Goal: Task Accomplishment & Management: Contribute content

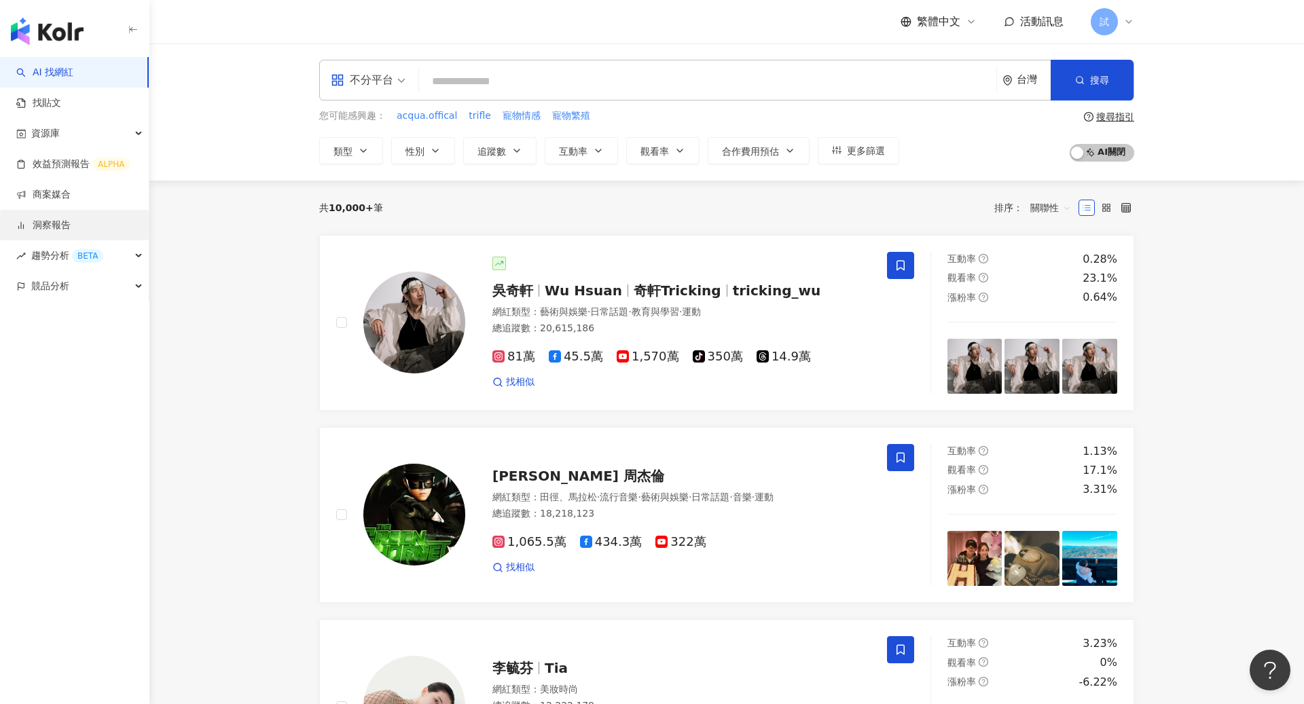
click at [56, 219] on link "洞察報告" at bounding box center [43, 226] width 54 height 14
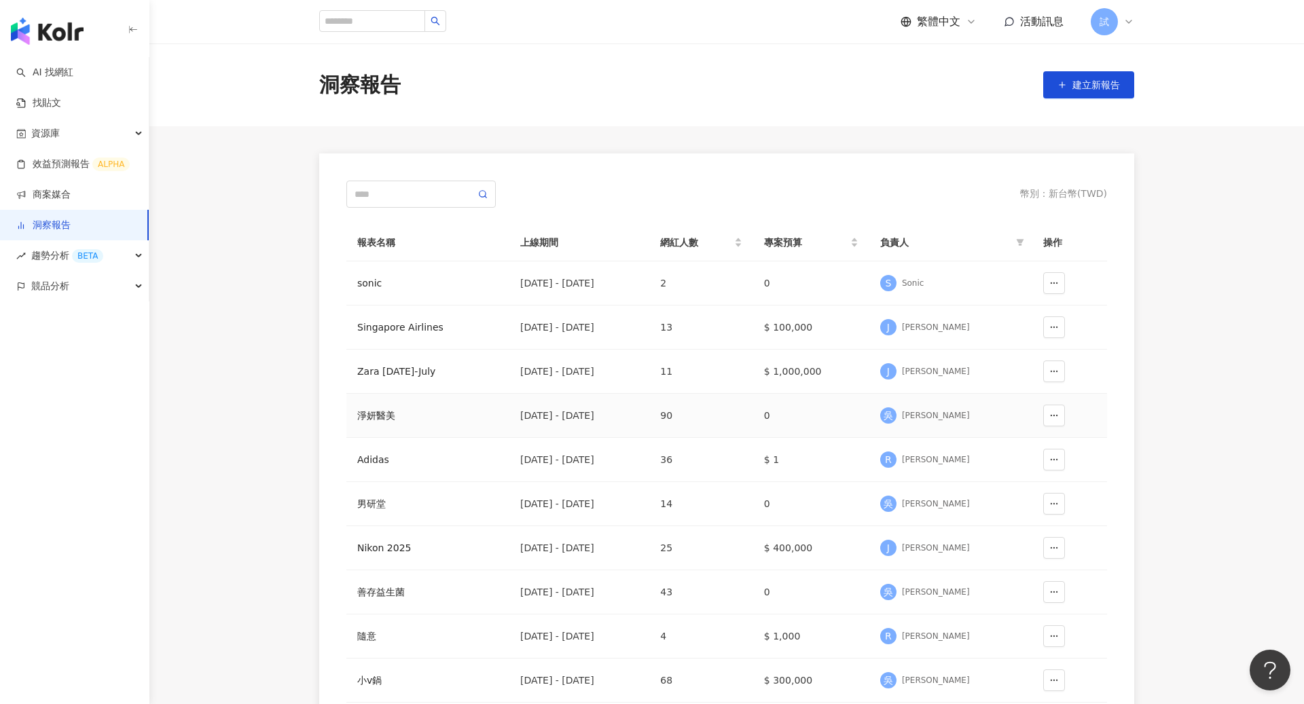
click at [374, 411] on div "淨妍醫美" at bounding box center [427, 415] width 141 height 15
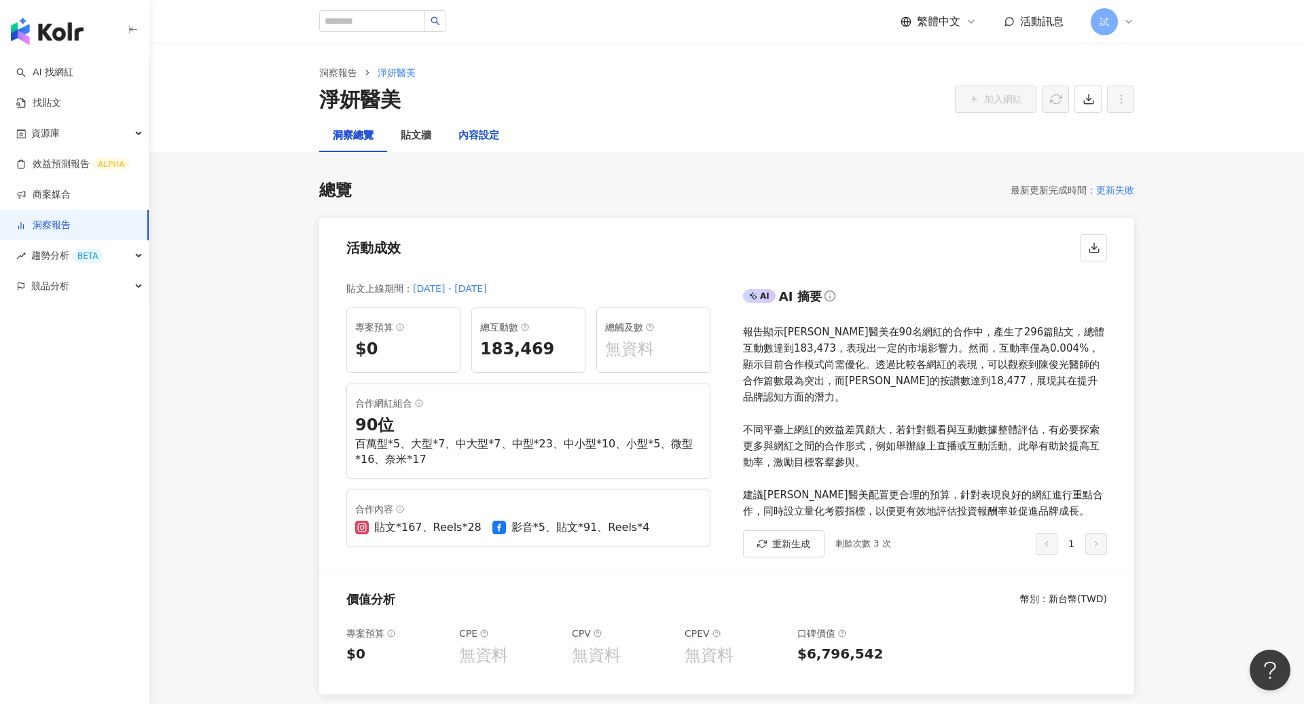
click at [491, 139] on div "內容設定" at bounding box center [478, 136] width 41 height 16
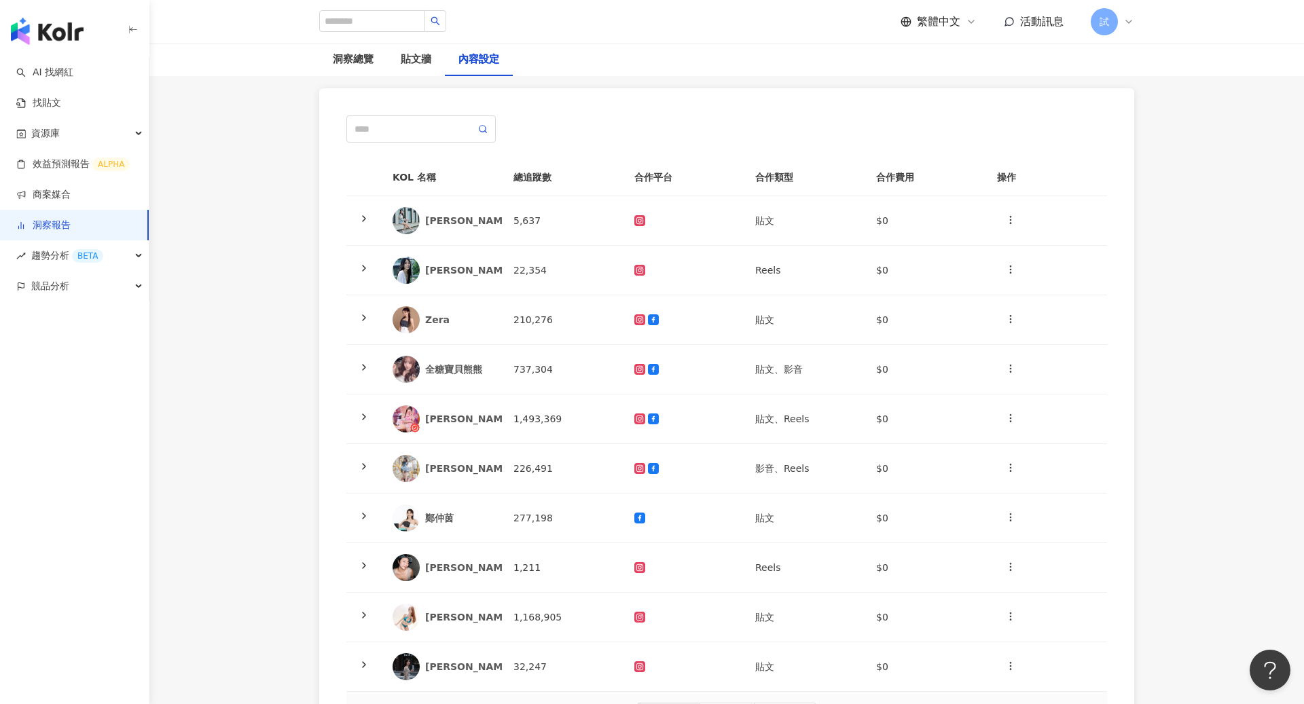
scroll to position [71, 0]
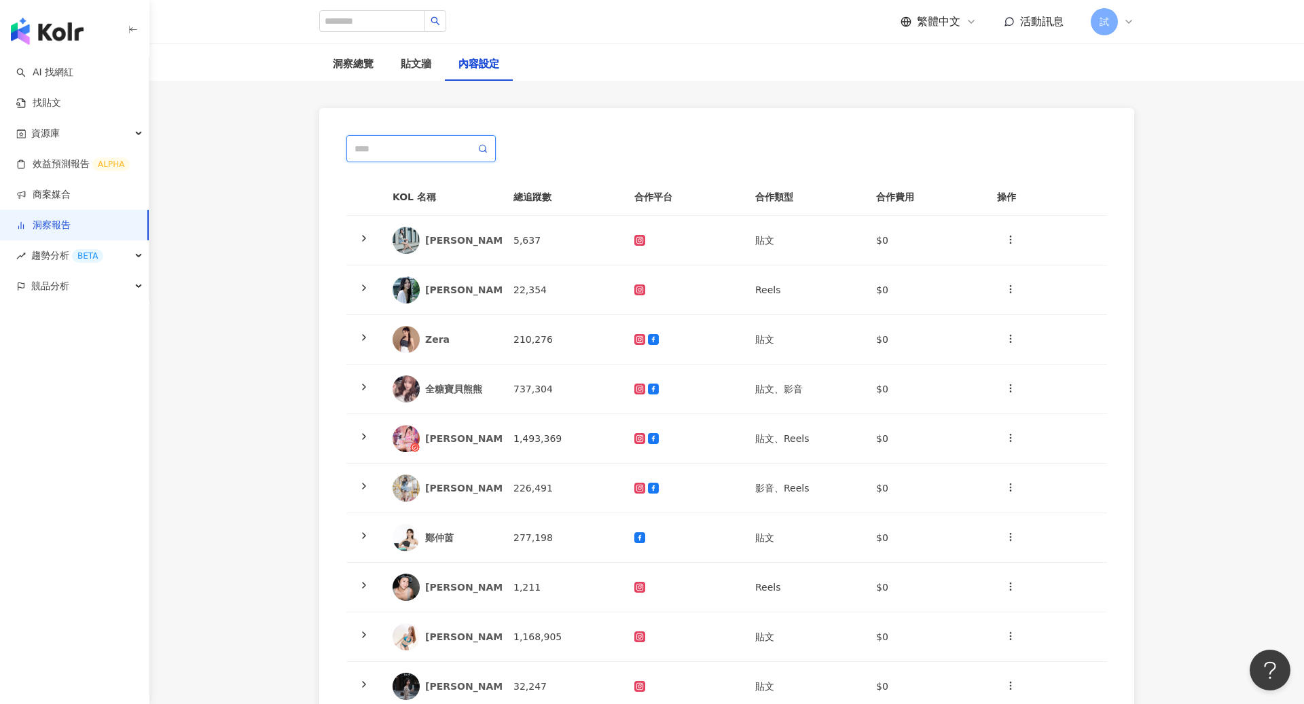
click at [434, 154] on input "text" at bounding box center [414, 148] width 121 height 15
click at [1012, 242] on icon "button" at bounding box center [1010, 239] width 11 height 11
click at [445, 144] on input "text" at bounding box center [414, 148] width 121 height 15
click at [1012, 244] on button "button" at bounding box center [1010, 240] width 27 height 27
click at [1039, 265] on div "新增內容" at bounding box center [1033, 272] width 53 height 15
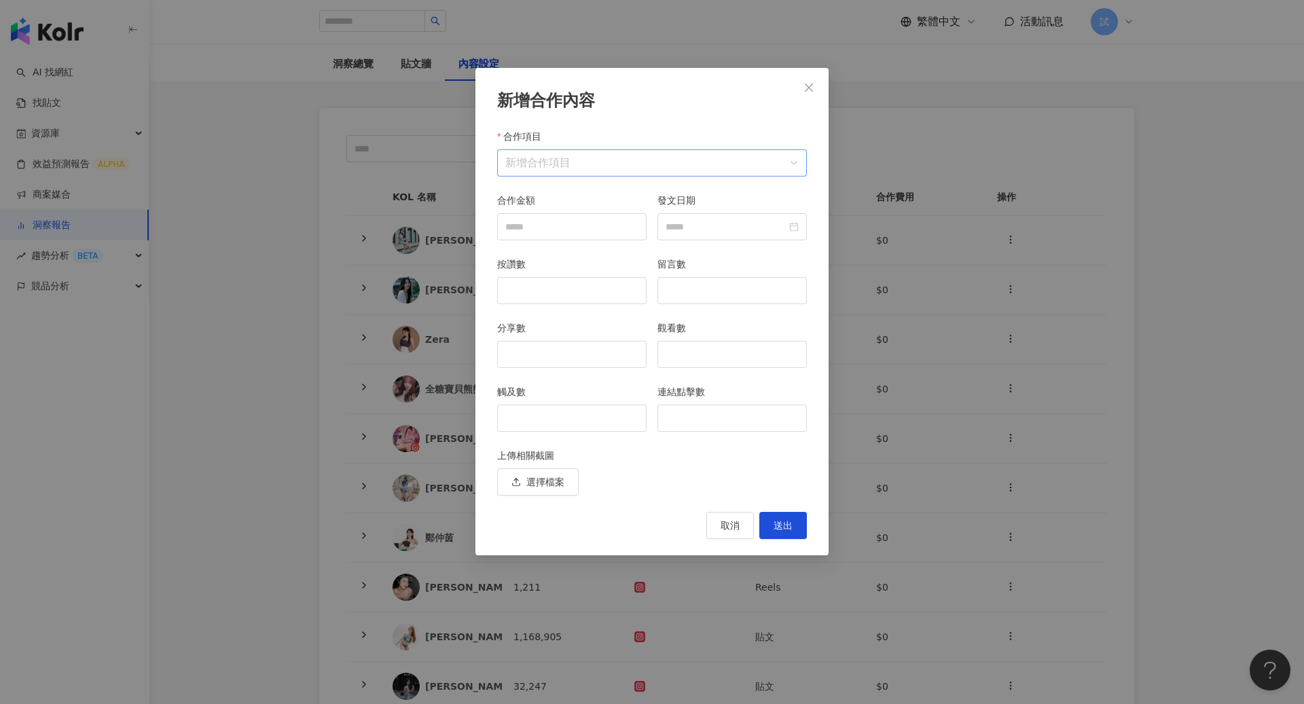
click at [649, 162] on input "合作項目" at bounding box center [651, 163] width 293 height 26
click at [621, 202] on div "直播" at bounding box center [640, 195] width 73 height 15
click at [625, 229] on input "合作金額" at bounding box center [572, 227] width 148 height 26
click at [741, 223] on input "發文日期" at bounding box center [725, 226] width 121 height 15
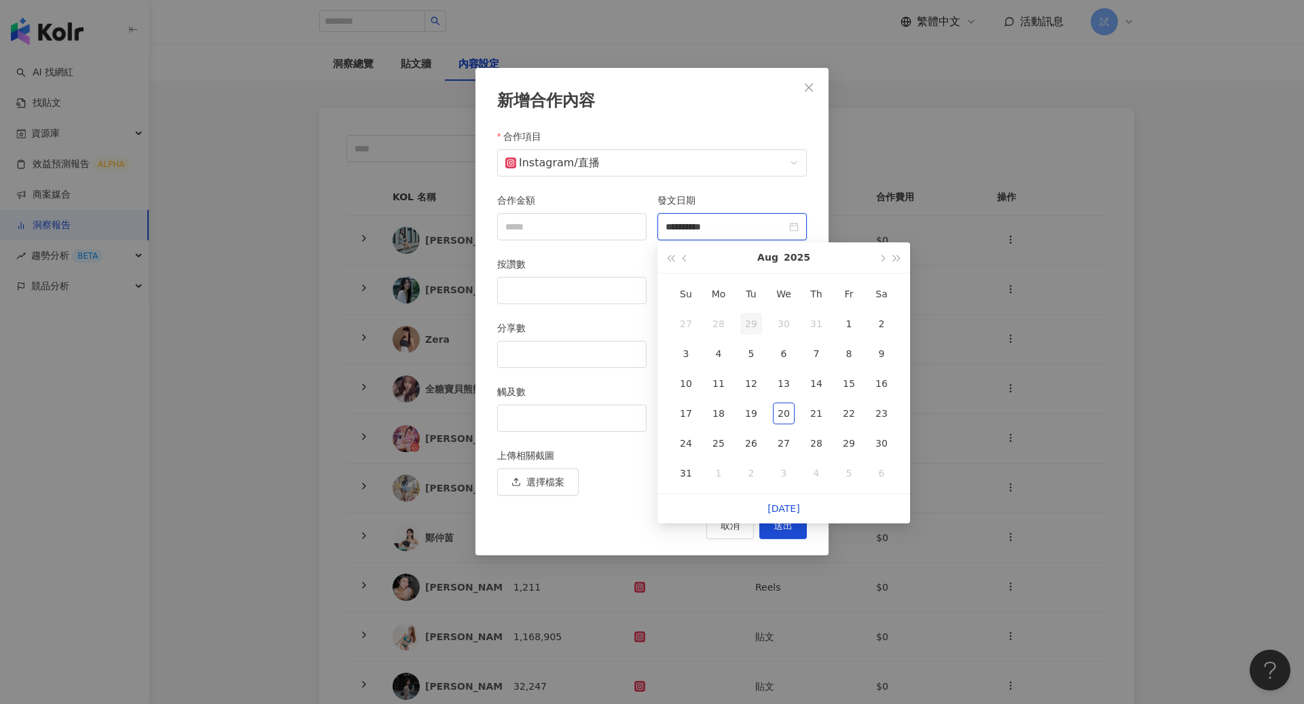
type input "**********"
click at [775, 185] on div "合作項目 Instagram / 直播" at bounding box center [652, 161] width 320 height 64
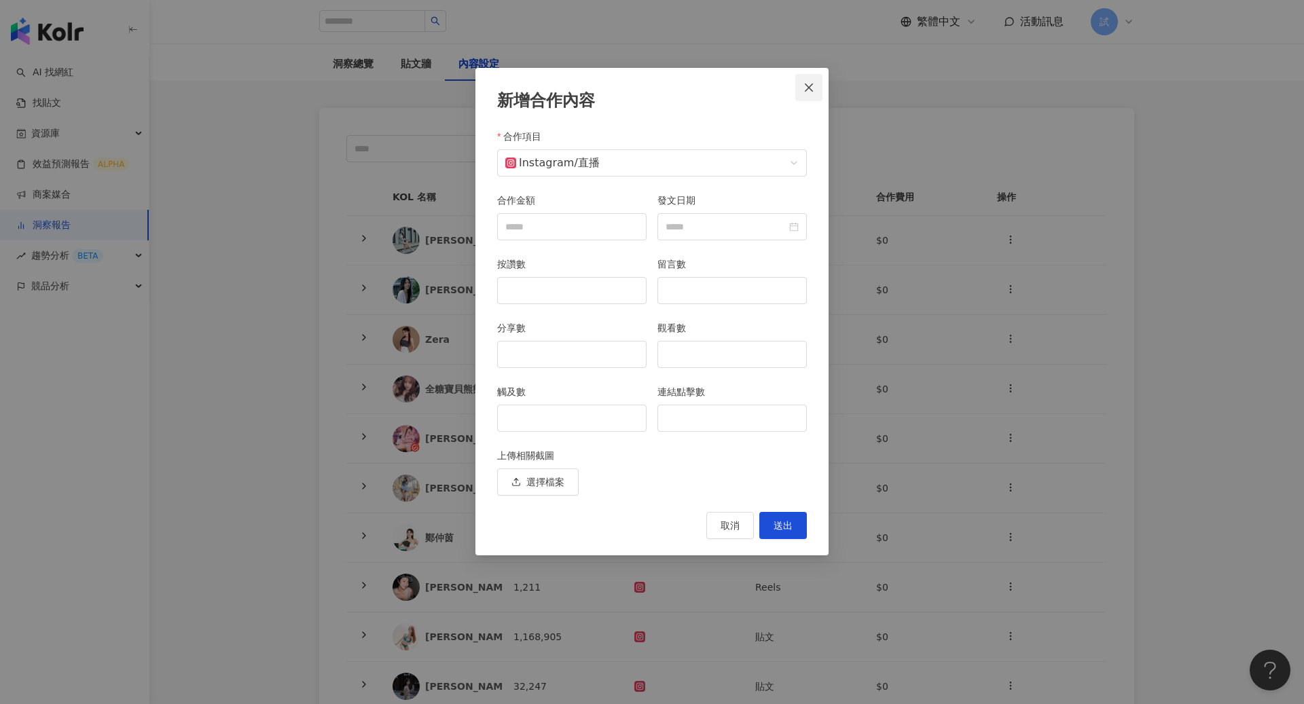
click at [808, 85] on icon "close" at bounding box center [808, 87] width 11 height 11
